Goal: Information Seeking & Learning: Learn about a topic

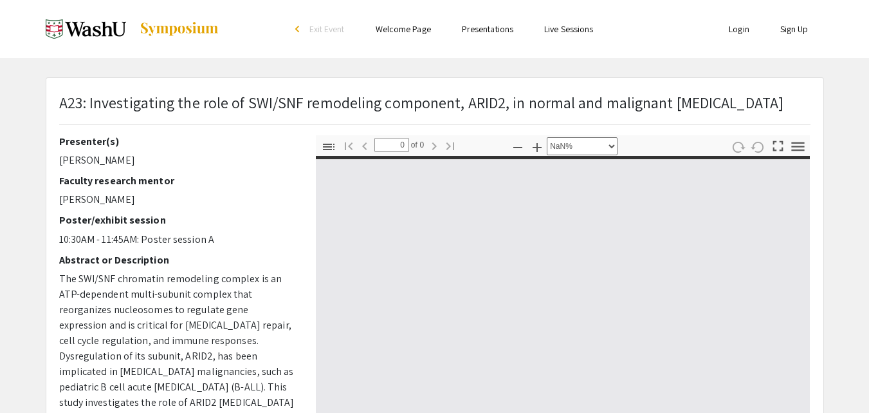
select select "custom"
type input "1"
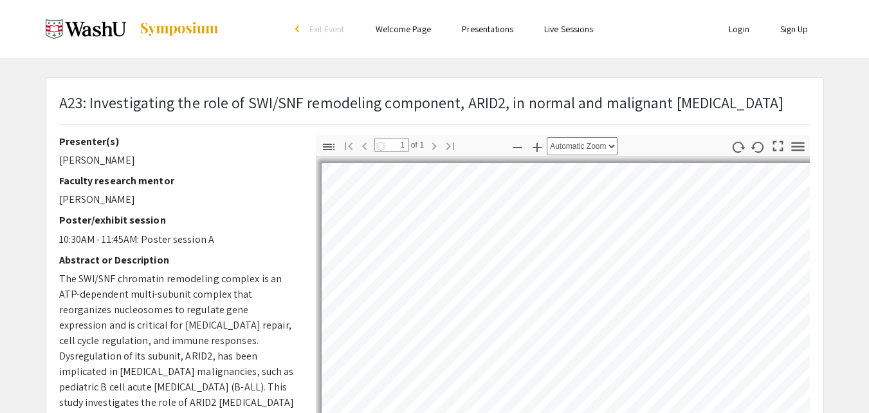
select select "auto"
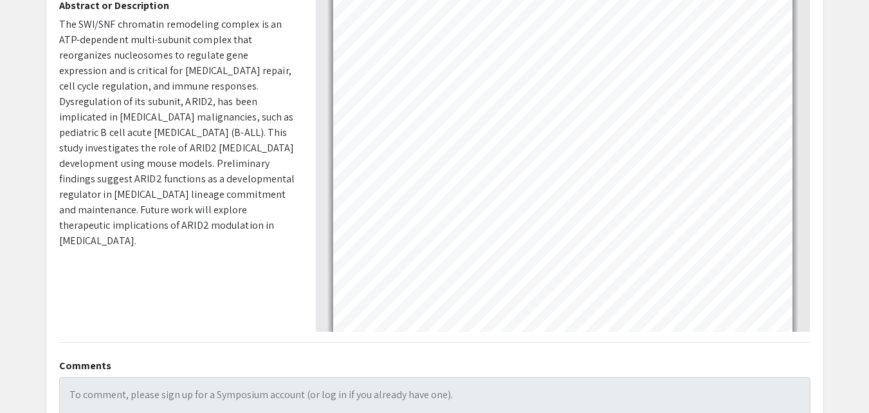
scroll to position [129, 0]
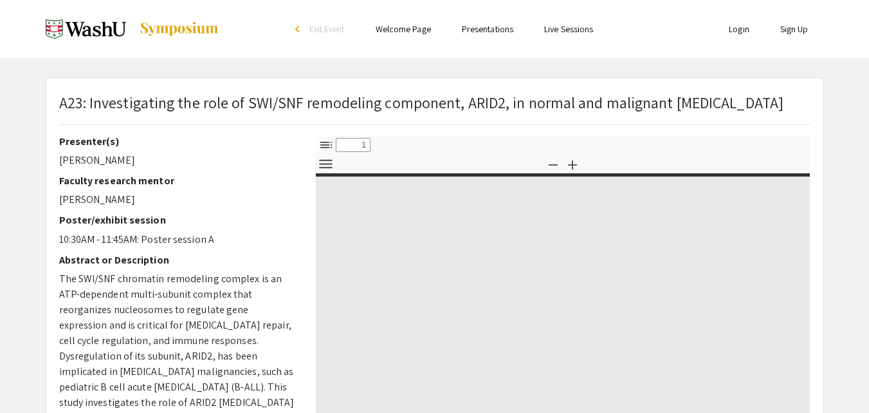
select select "custom"
type input "0"
select select "custom"
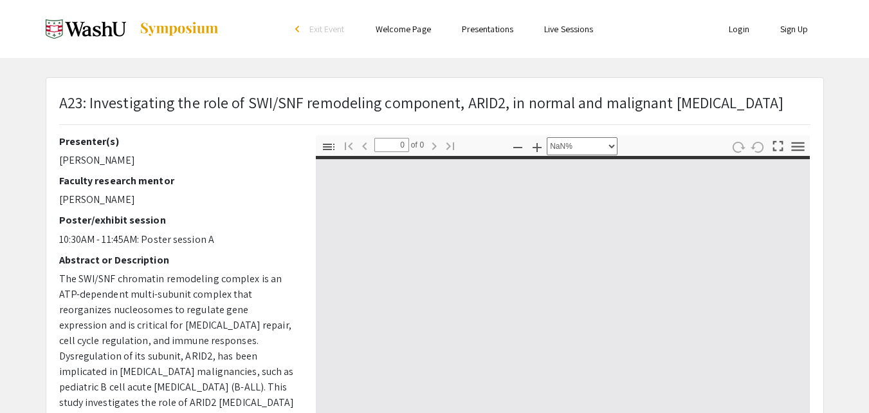
type input "1"
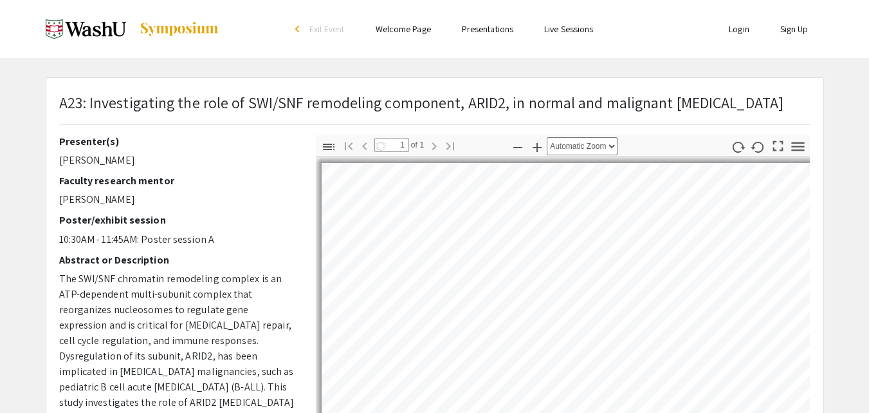
select select "auto"
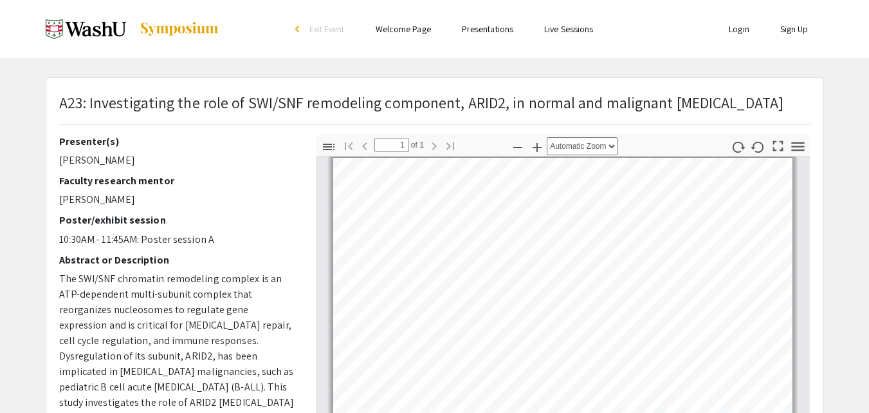
click at [393, 30] on link "Welcome Page" at bounding box center [403, 29] width 55 height 12
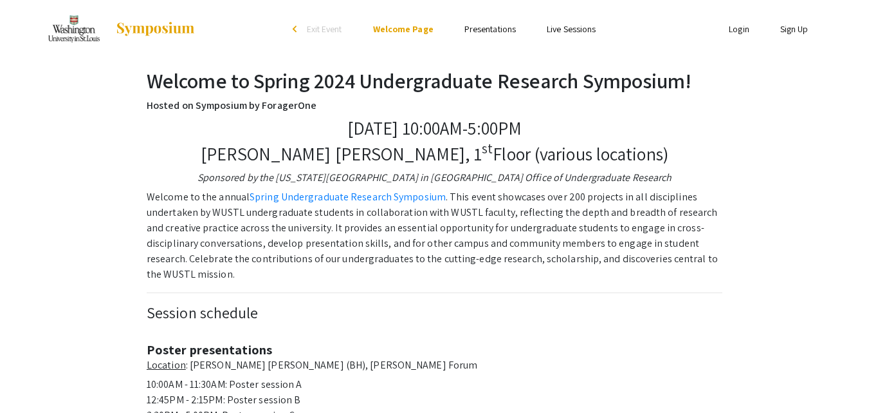
click at [476, 28] on link "Presentations" at bounding box center [490, 29] width 51 height 12
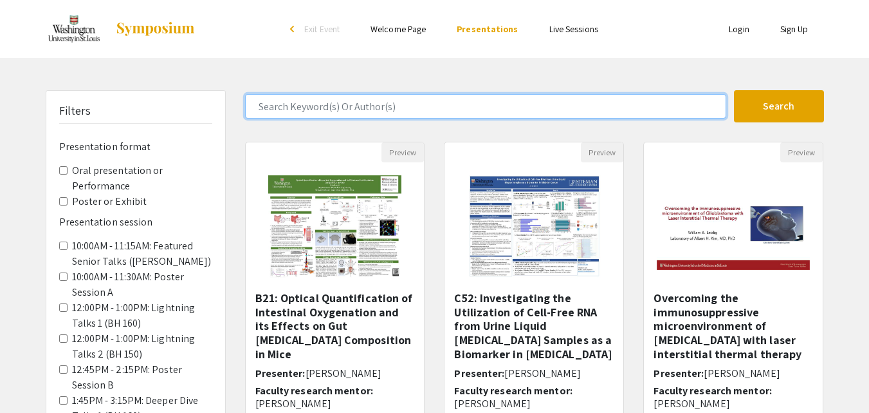
click at [309, 109] on input "Search Keyword(s) Or Author(s)" at bounding box center [485, 106] width 481 height 24
type input "sadra marjai"
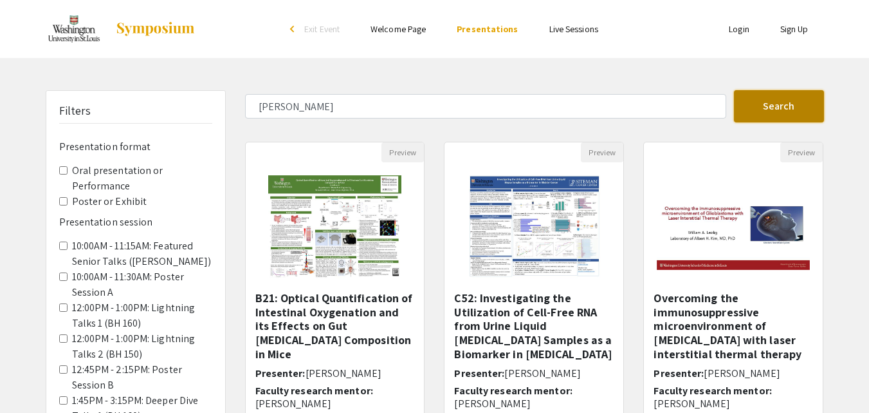
click at [746, 109] on button "Search" at bounding box center [779, 106] width 90 height 32
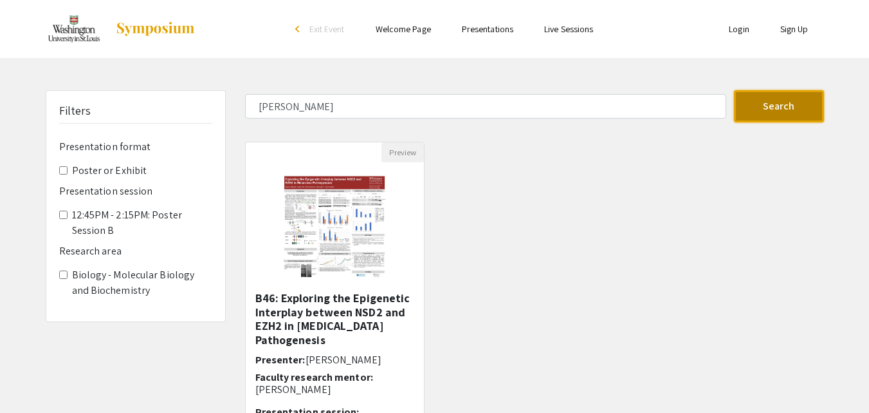
scroll to position [64, 0]
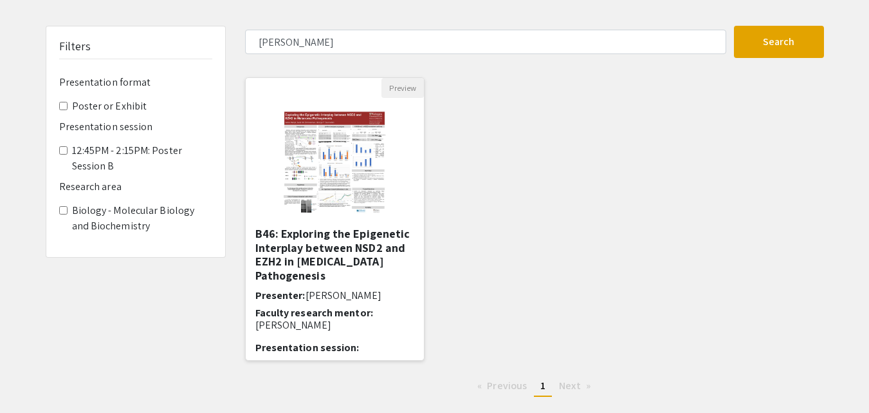
click at [348, 172] on img "Open Presentation <p>B46: Exploring the Epigenetic Interplay between NSD2 and E…" at bounding box center [334, 162] width 129 height 129
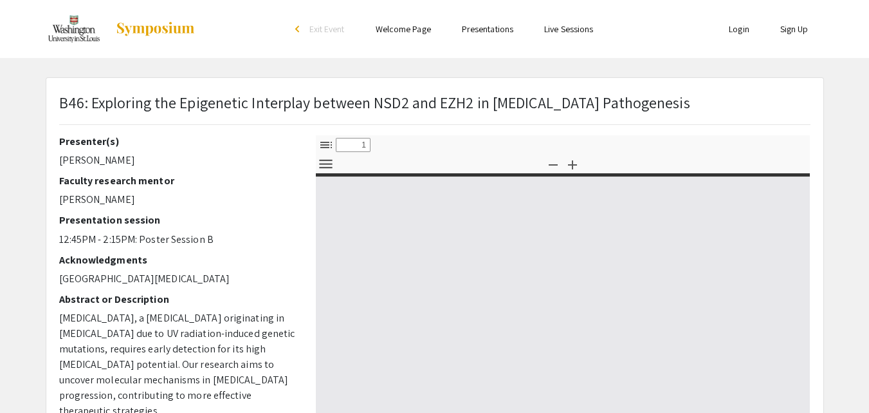
select select "custom"
type input "0"
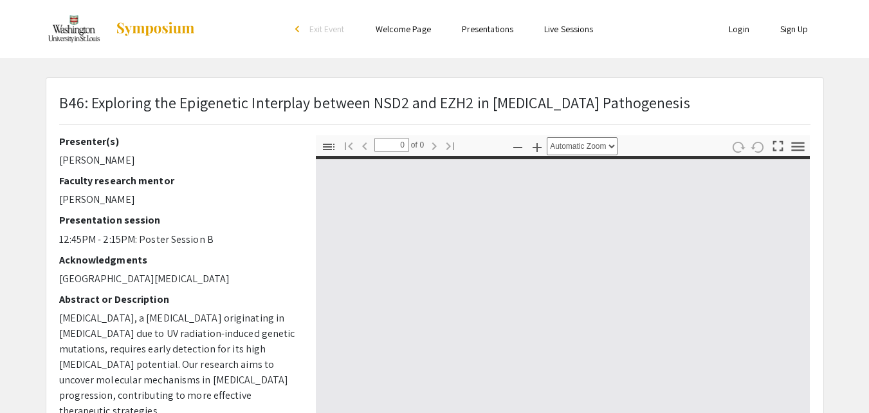
select select "custom"
type input "1"
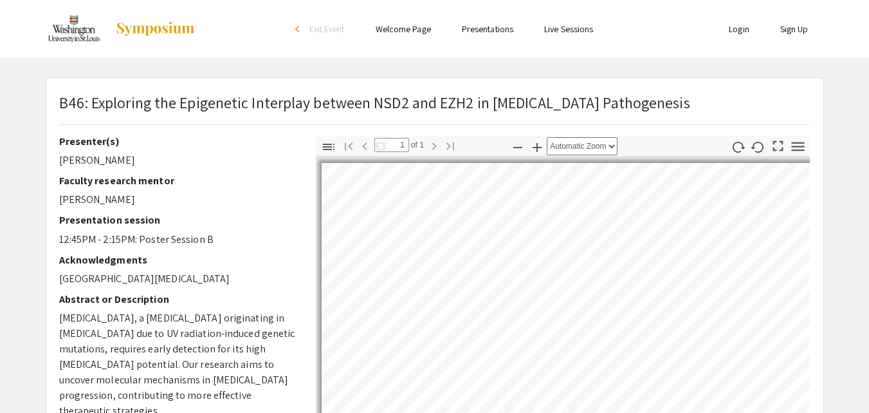
select select "auto"
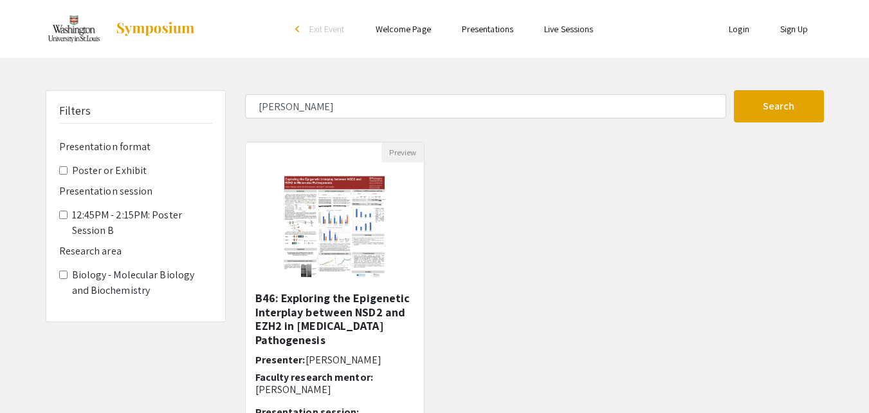
scroll to position [64, 0]
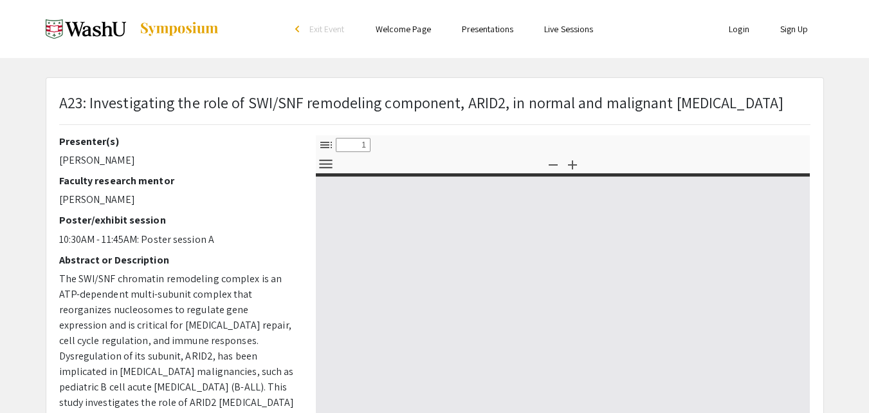
select select "custom"
type input "0"
select select "custom"
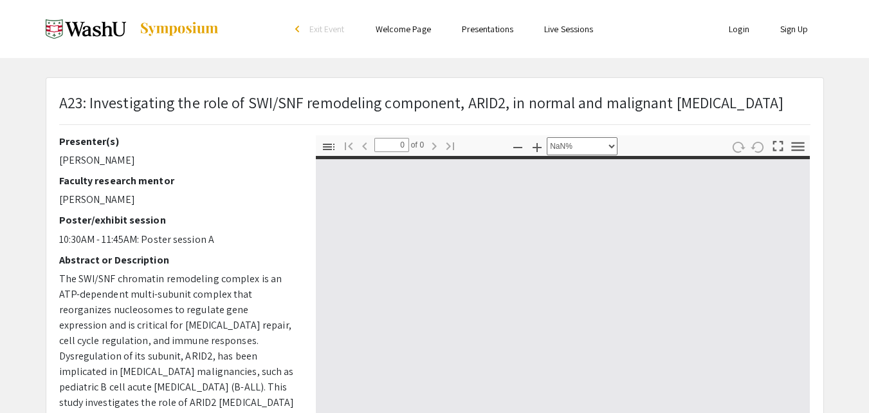
type input "1"
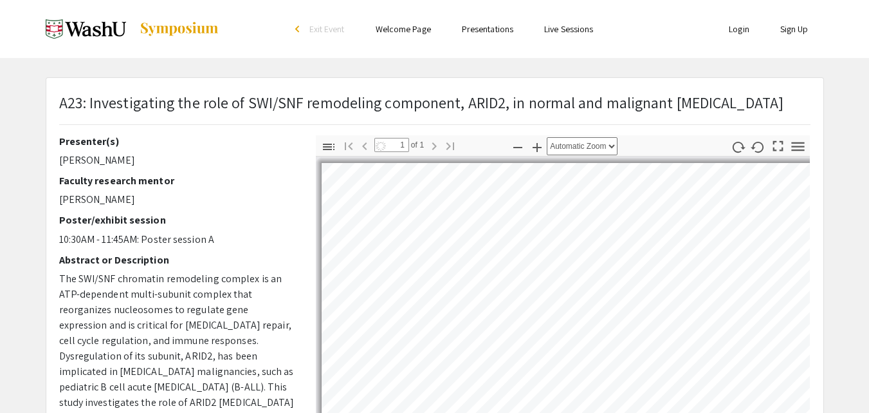
select select "auto"
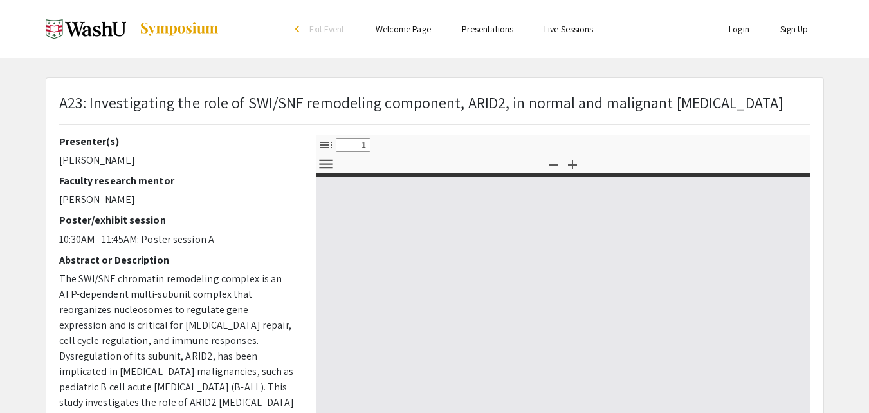
select select "custom"
type input "0"
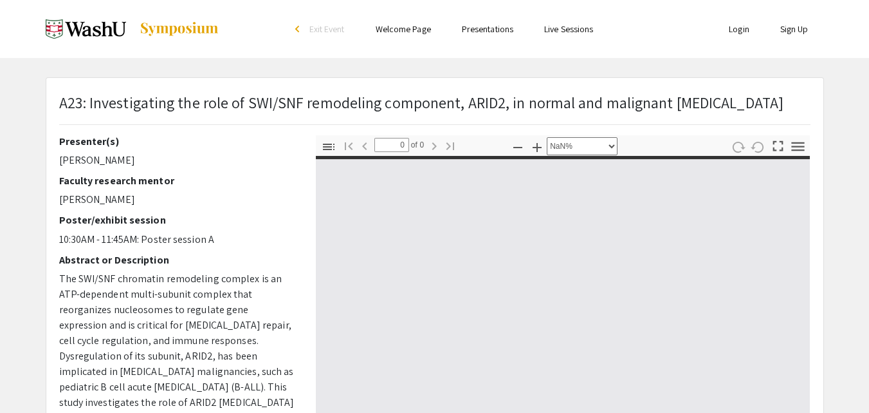
select select "auto"
type input "1"
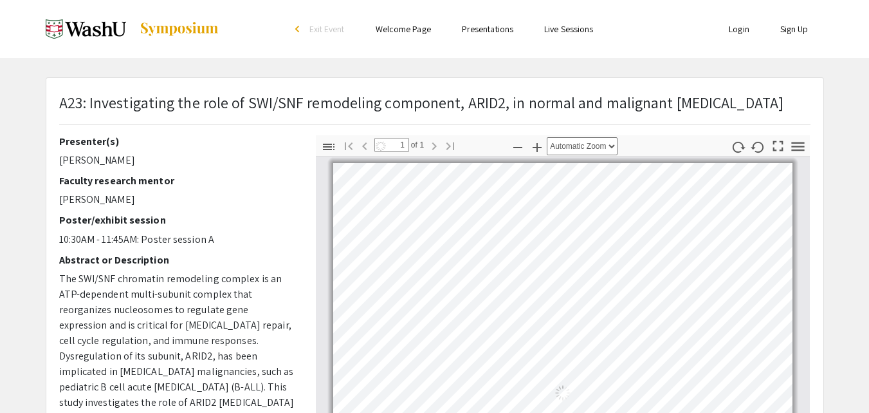
select select "auto"
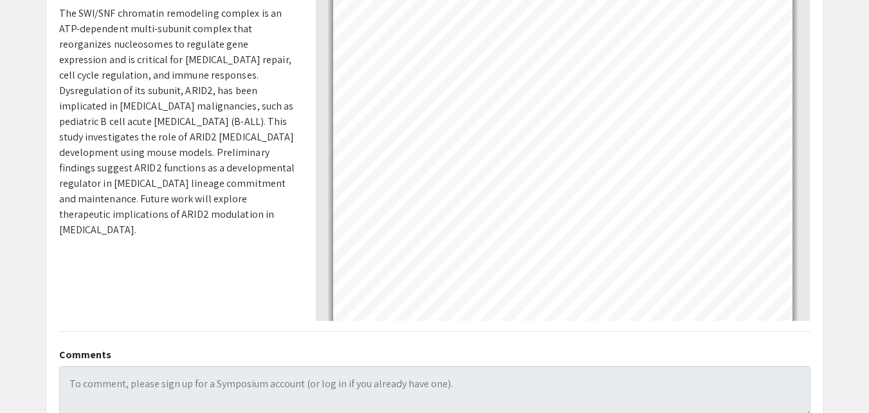
scroll to position [193, 0]
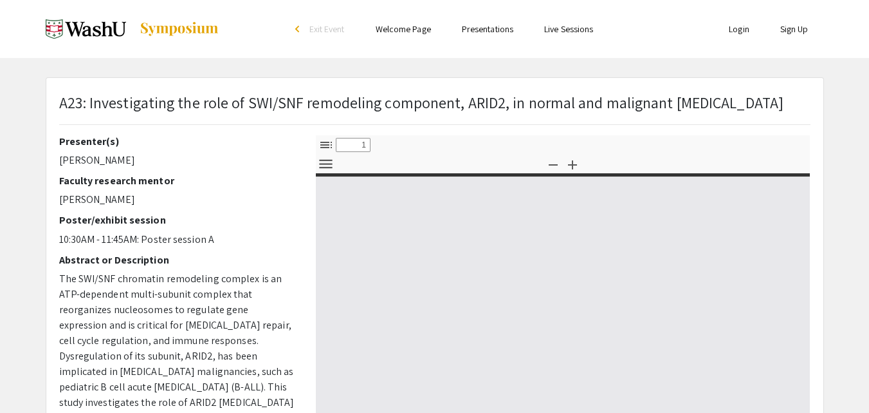
select select "custom"
type input "0"
select select "custom"
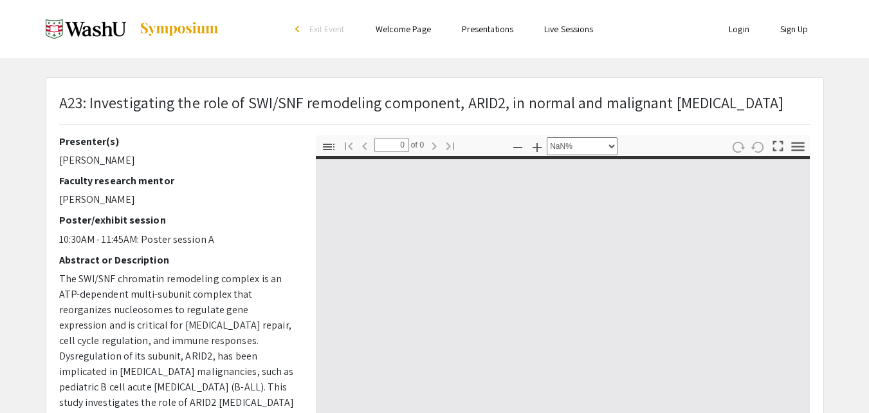
type input "1"
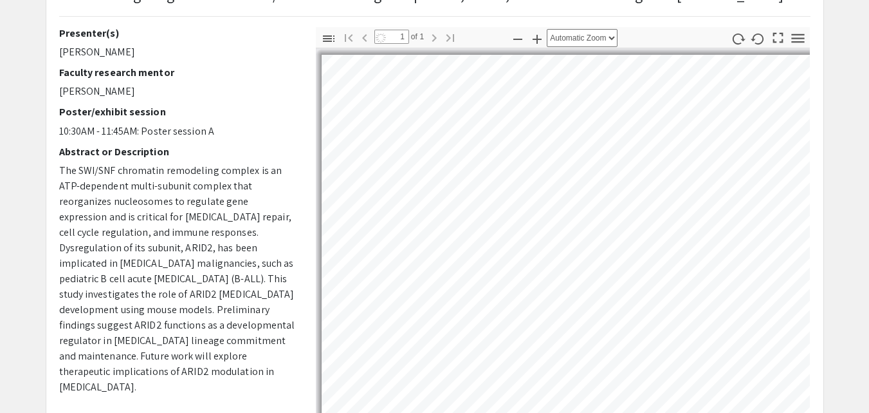
select select "auto"
